Goal: Navigation & Orientation: Find specific page/section

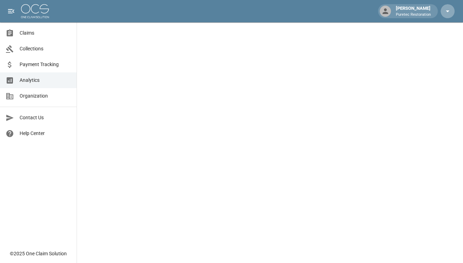
click at [447, 15] on icon "button" at bounding box center [448, 11] width 8 height 8
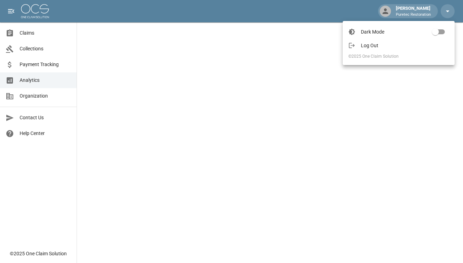
click at [410, 43] on span "Log Out" at bounding box center [405, 45] width 88 height 7
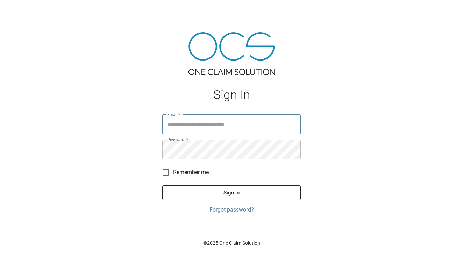
type input "**********"
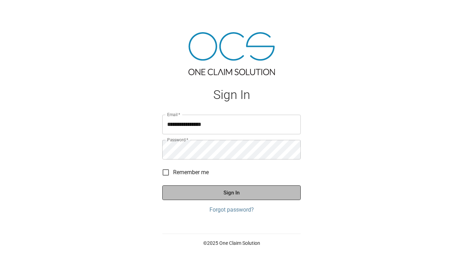
click at [221, 190] on button "Sign In" at bounding box center [231, 193] width 139 height 15
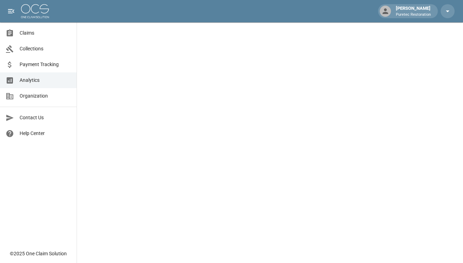
click at [52, 32] on span "Claims" at bounding box center [45, 32] width 51 height 7
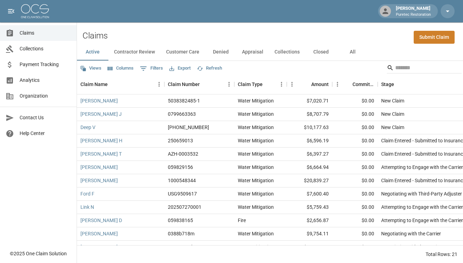
click at [193, 54] on button "Customer Care" at bounding box center [183, 52] width 44 height 17
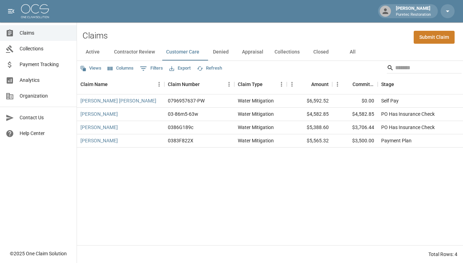
click at [222, 54] on button "Denied" at bounding box center [221, 52] width 32 height 17
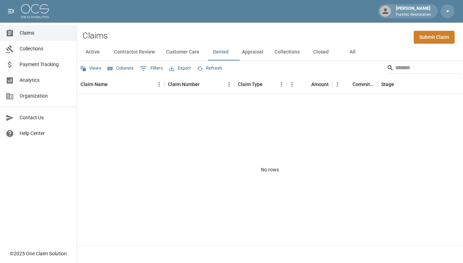
click at [253, 53] on button "Appraisal" at bounding box center [253, 52] width 33 height 17
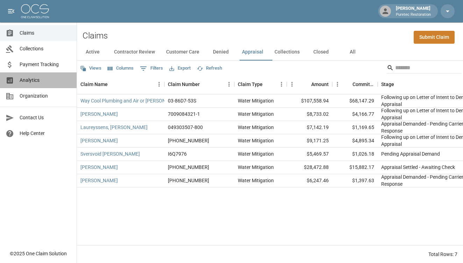
click at [36, 80] on span "Analytics" at bounding box center [45, 80] width 51 height 7
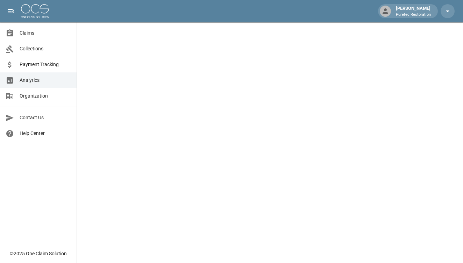
click at [35, 33] on span "Claims" at bounding box center [45, 32] width 51 height 7
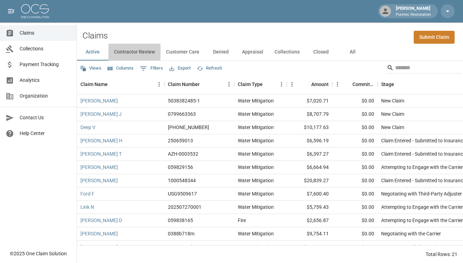
click at [140, 53] on button "Contractor Review" at bounding box center [135, 52] width 52 height 17
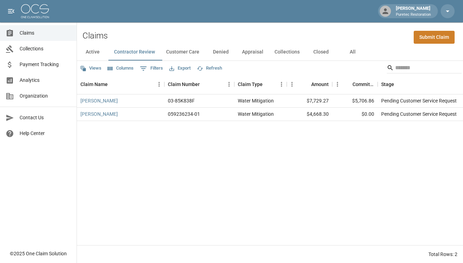
click at [47, 50] on span "Collections" at bounding box center [45, 48] width 51 height 7
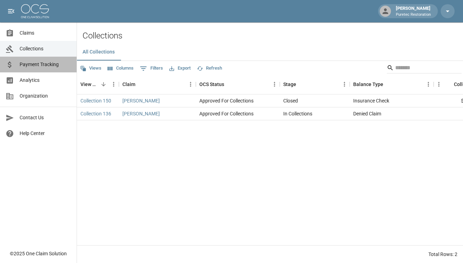
click at [42, 67] on span "Payment Tracking" at bounding box center [45, 64] width 51 height 7
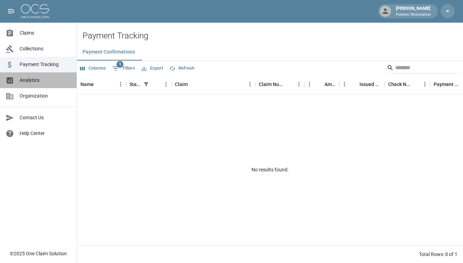
click at [35, 82] on span "Analytics" at bounding box center [45, 80] width 51 height 7
